Goal: Information Seeking & Learning: Learn about a topic

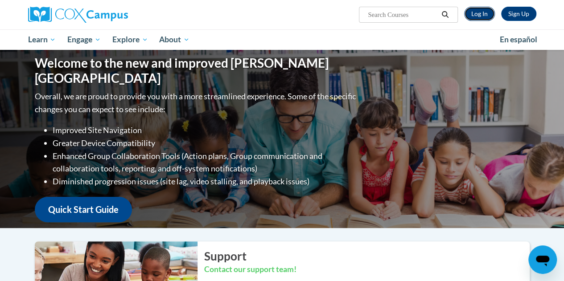
click at [478, 18] on link "Log In" at bounding box center [479, 14] width 31 height 14
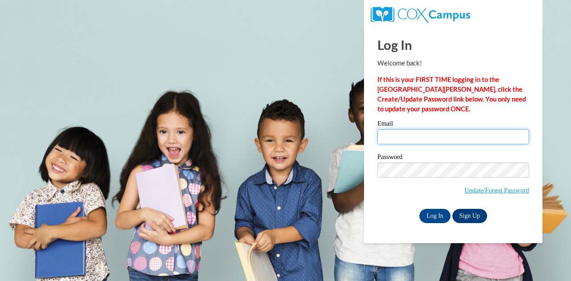
click at [425, 136] on input "Email" at bounding box center [453, 136] width 152 height 15
type input "hannah.russell@gcscolumbus.org"
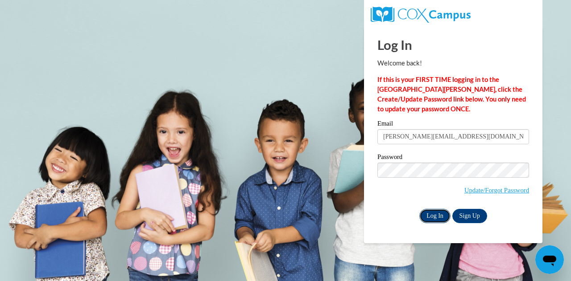
click at [430, 213] on input "Log In" at bounding box center [434, 216] width 31 height 14
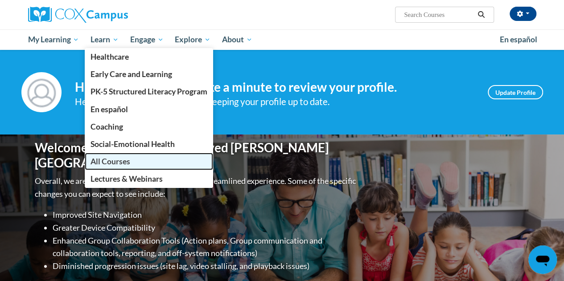
click at [127, 156] on link "All Courses" at bounding box center [149, 161] width 128 height 17
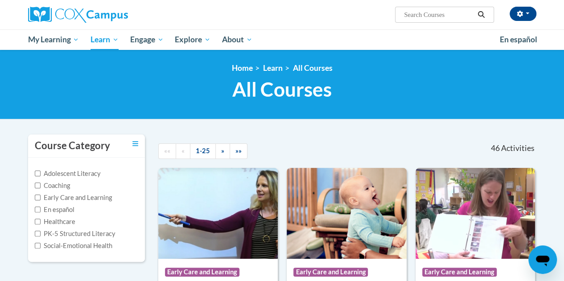
click at [461, 17] on input "Search..." at bounding box center [438, 14] width 71 height 11
type input "language"
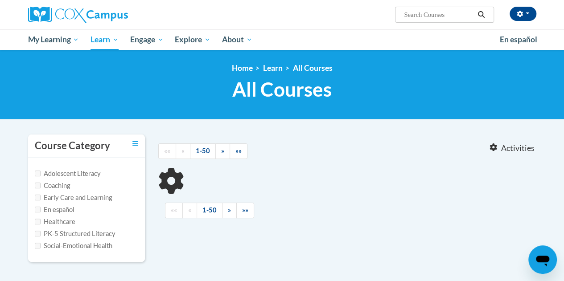
type input "language"
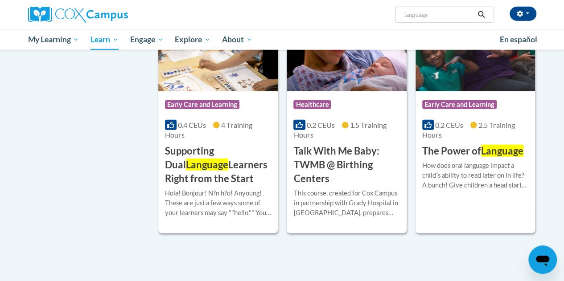
scroll to position [1197, 0]
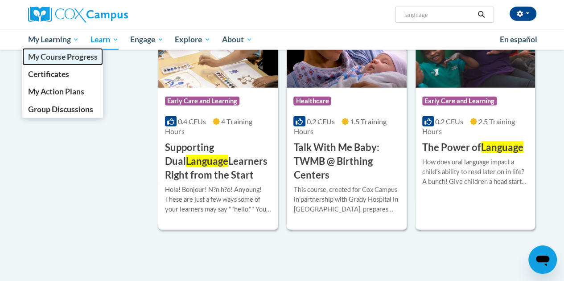
click at [68, 58] on span "My Course Progress" at bounding box center [63, 56] width 70 height 9
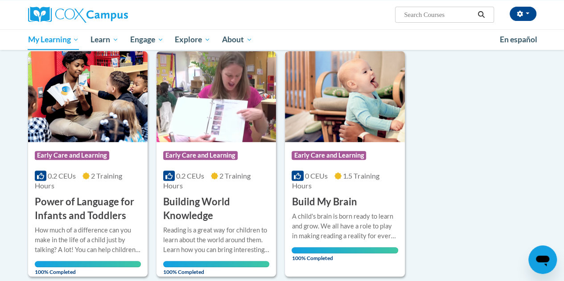
scroll to position [111, 0]
